Goal: Check status

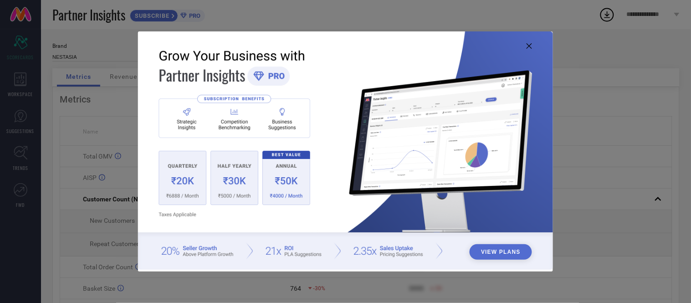
click at [530, 44] on icon at bounding box center [529, 45] width 5 height 5
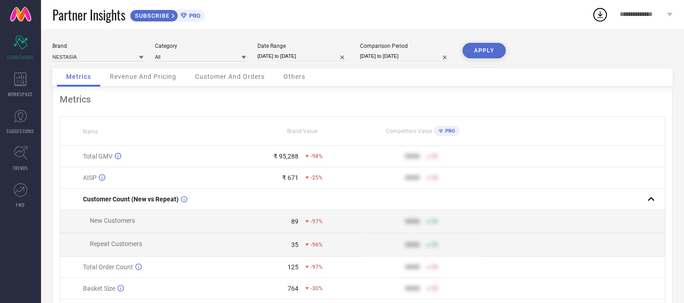
select select "8"
select select "2025"
select select "9"
select select "2025"
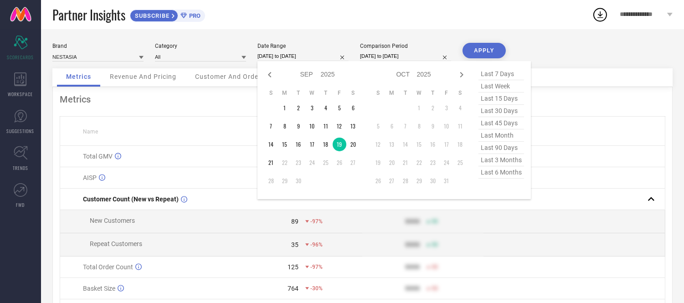
click at [326, 55] on input "[DATE] to [DATE]" at bounding box center [302, 56] width 91 height 10
click at [352, 143] on td "20" at bounding box center [353, 145] width 14 height 14
type input "[DATE] to [DATE]"
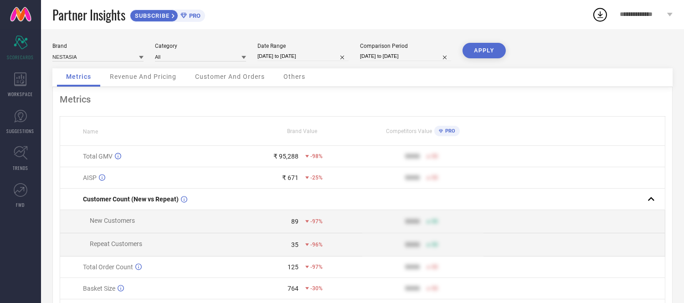
click at [481, 52] on button "APPLY" at bounding box center [483, 50] width 43 height 15
click at [294, 77] on span "Others" at bounding box center [294, 76] width 22 height 7
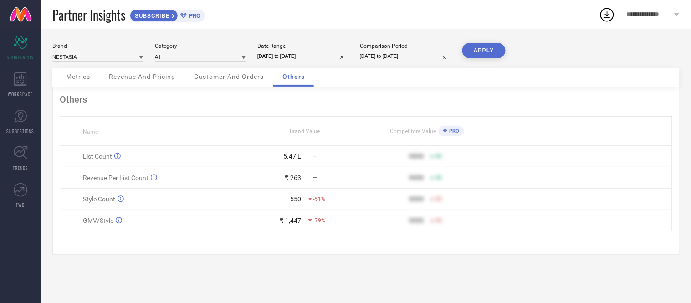
select select "8"
select select "2025"
select select "9"
select select "2025"
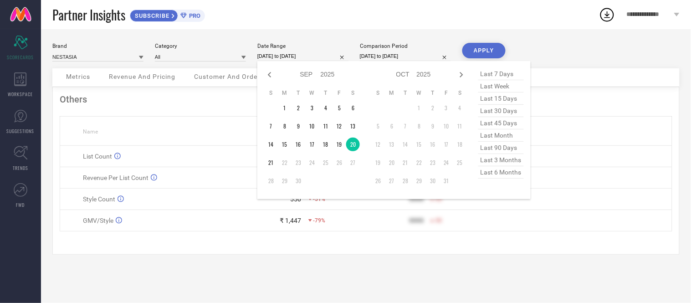
click at [305, 53] on input "[DATE] to [DATE]" at bounding box center [302, 56] width 91 height 10
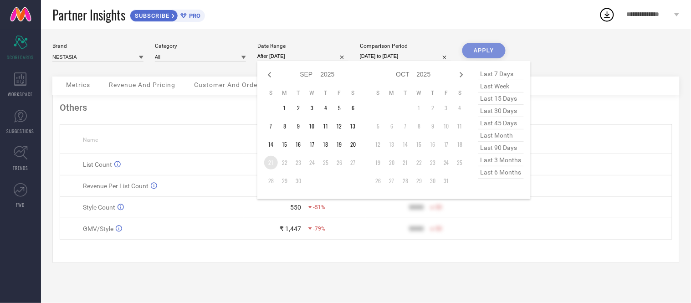
click at [271, 162] on td "21" at bounding box center [271, 163] width 14 height 14
type input "[DATE] to [DATE]"
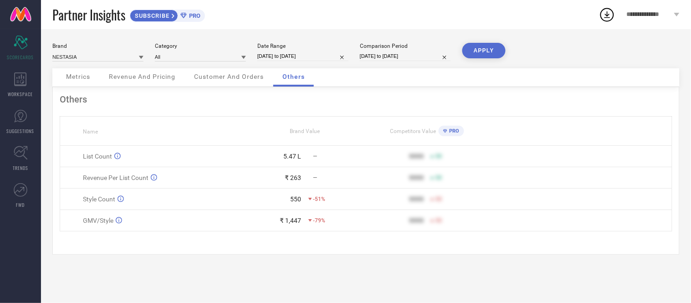
click at [474, 50] on button "APPLY" at bounding box center [483, 50] width 43 height 15
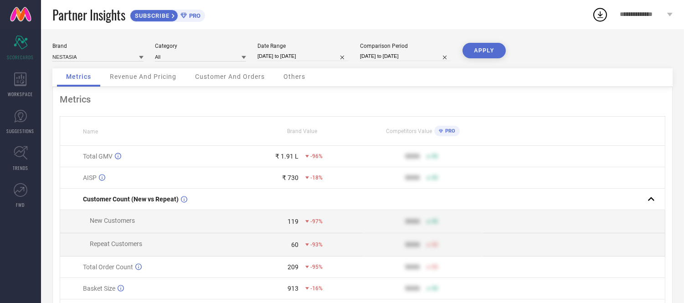
click at [297, 84] on div "Others" at bounding box center [294, 77] width 40 height 18
